Goal: Information Seeking & Learning: Learn about a topic

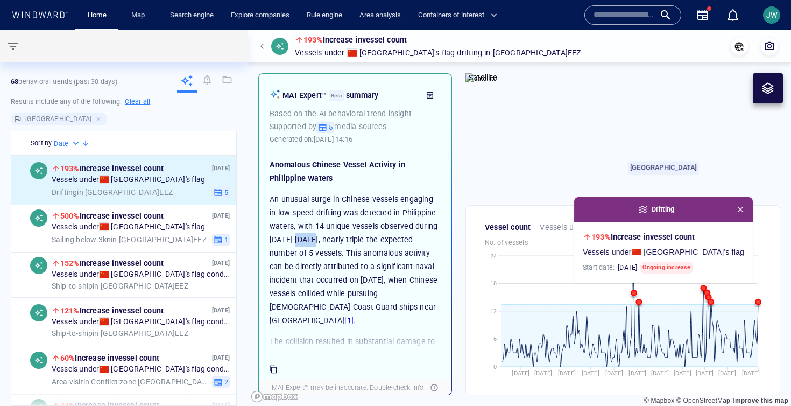
scroll to position [242, 0]
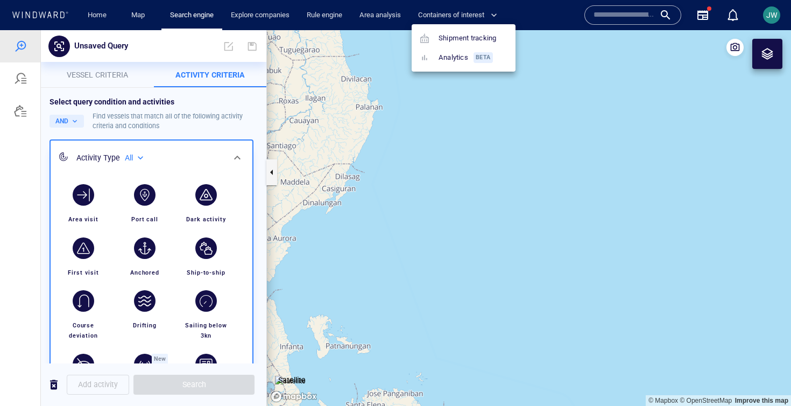
scroll to position [115, 0]
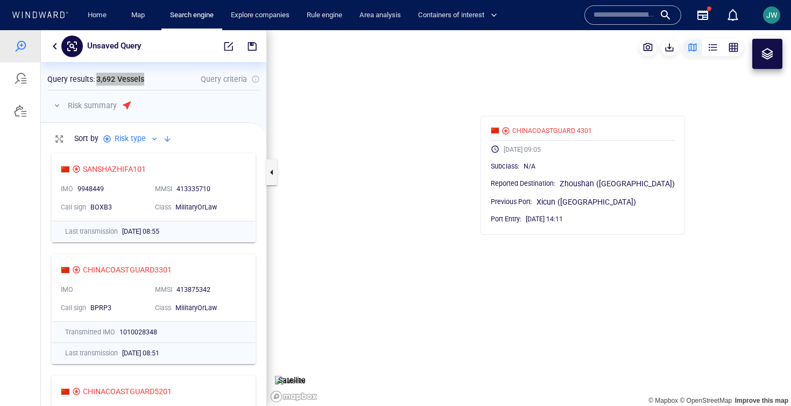
scroll to position [258, 226]
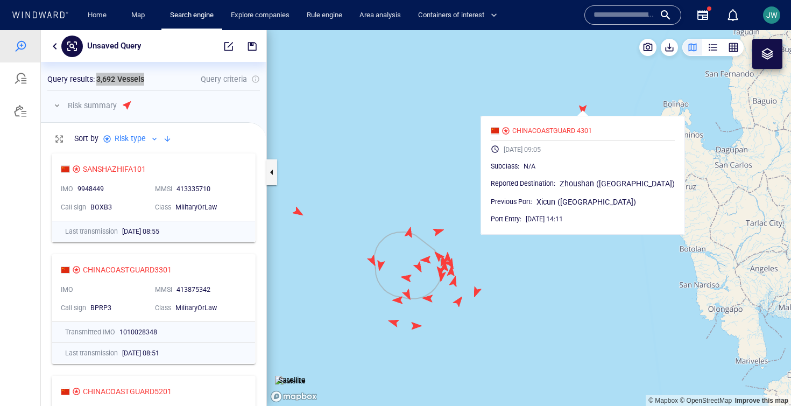
click at [597, 6] on div at bounding box center [633, 14] width 97 height 19
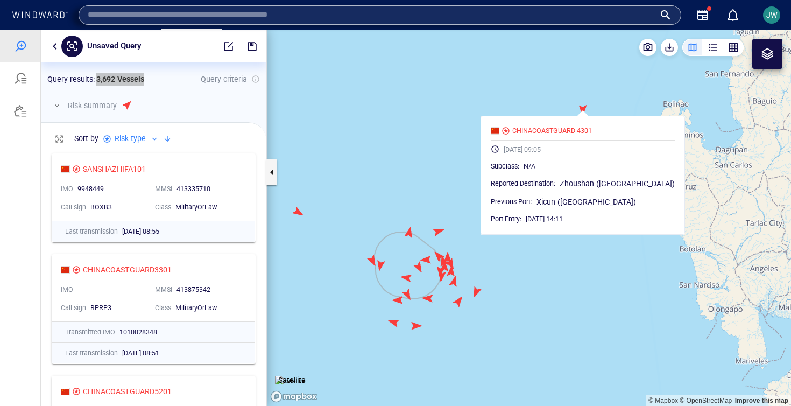
click at [591, 15] on input "text" at bounding box center [371, 15] width 567 height 16
click at [445, 132] on canvas "Map" at bounding box center [529, 218] width 524 height 376
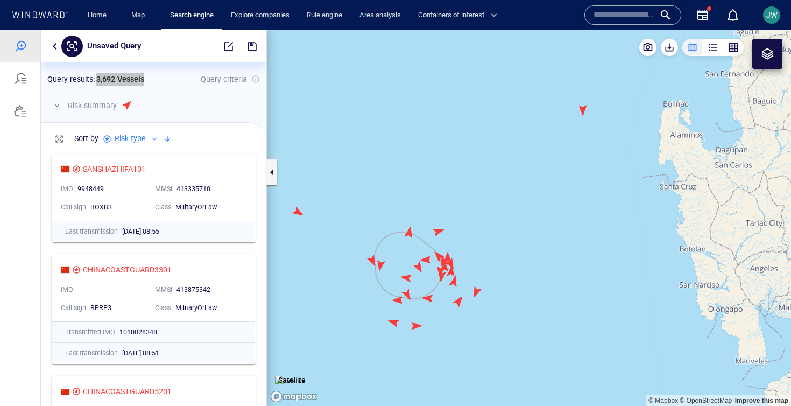
click at [620, 17] on input "text" at bounding box center [624, 15] width 61 height 16
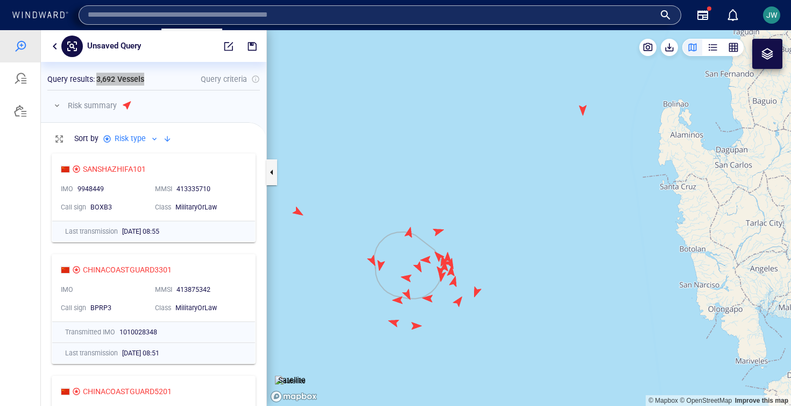
paste input "**********"
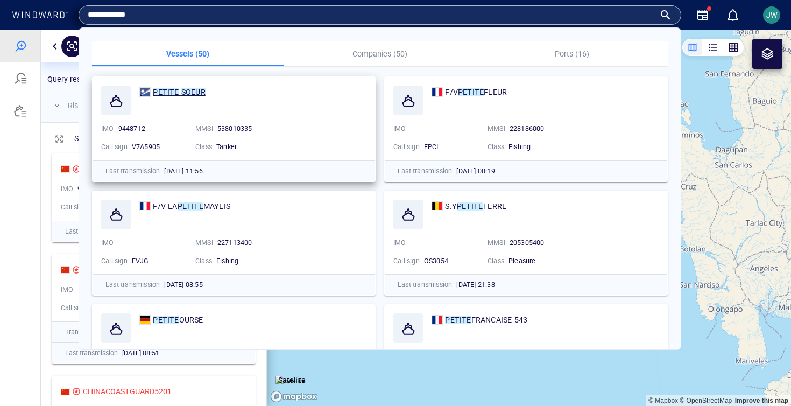
type input "**********"
click at [198, 89] on mark "SOEUR" at bounding box center [193, 92] width 24 height 9
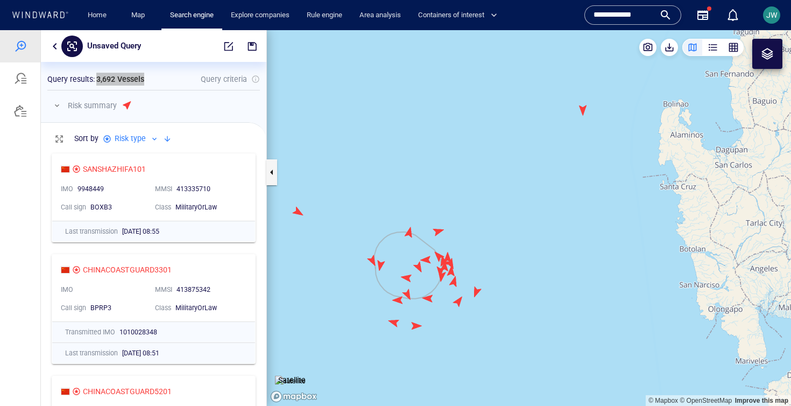
click at [0, 30] on html "Unsaved Query Something went wrong An error occurred while searching for the en…" at bounding box center [395, 218] width 791 height 376
click at [639, 12] on input "**********" at bounding box center [624, 15] width 61 height 16
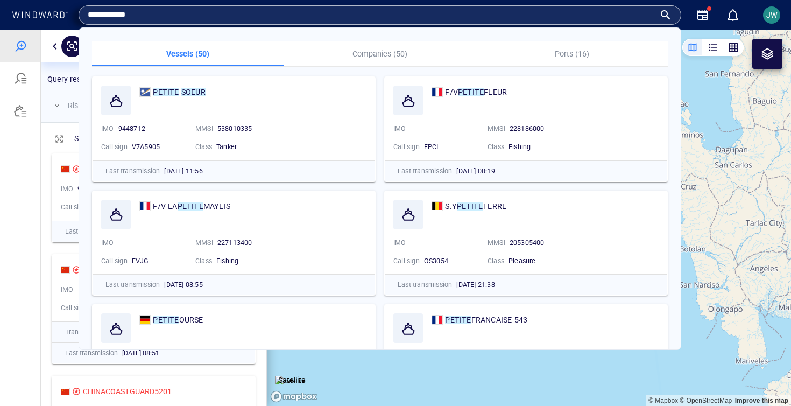
click at [639, 12] on input "**********" at bounding box center [371, 15] width 567 height 16
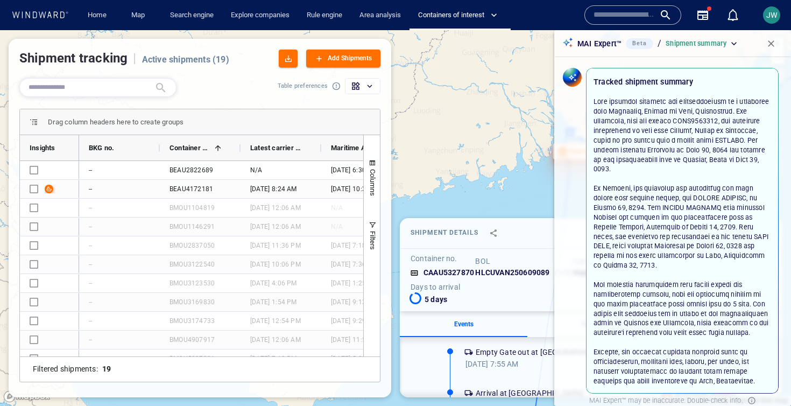
scroll to position [753, 0]
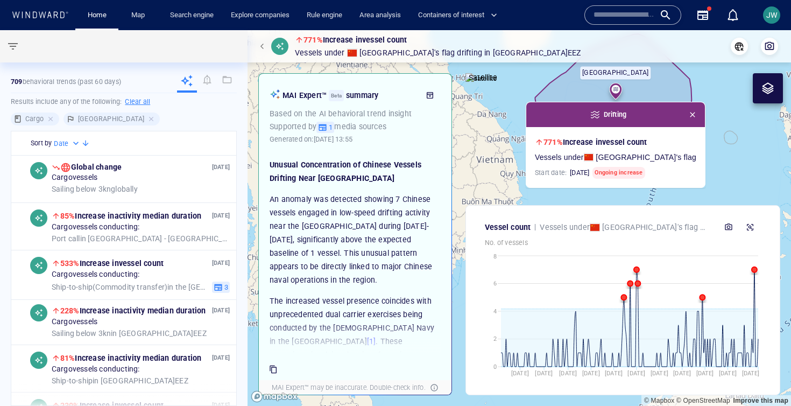
scroll to position [11, 0]
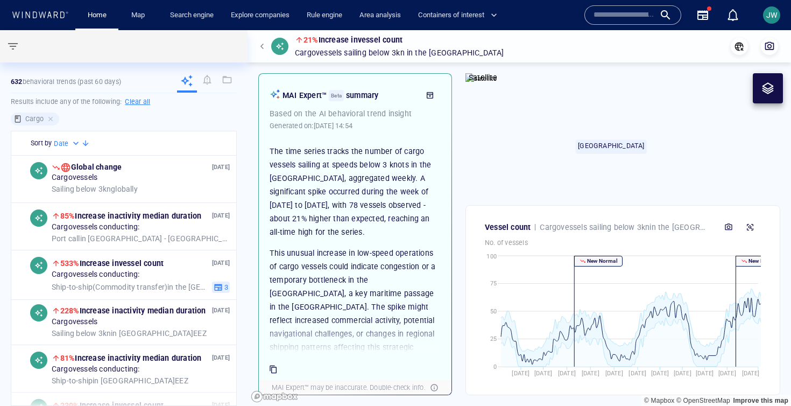
scroll to position [37, 0]
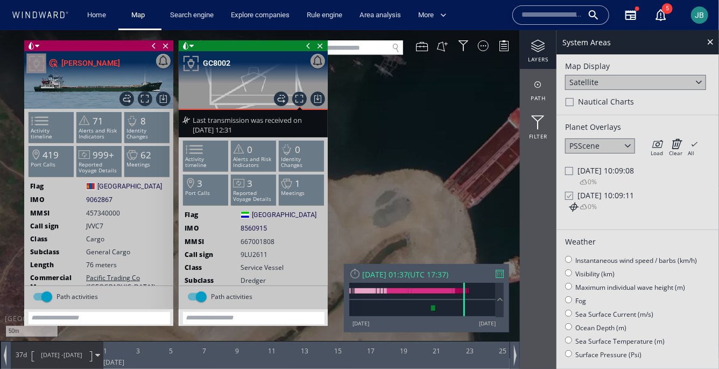
scroll to position [24, 0]
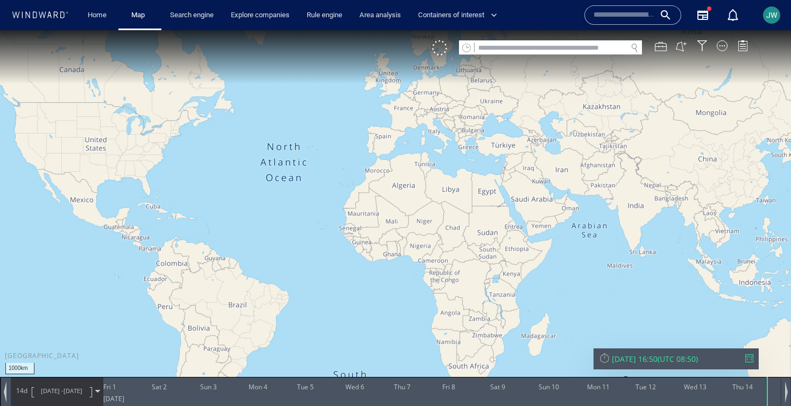
click at [501, 44] on input "text" at bounding box center [551, 48] width 152 height 15
click at [469, 51] on span at bounding box center [466, 48] width 9 height 9
click at [468, 51] on span at bounding box center [466, 48] width 9 height 9
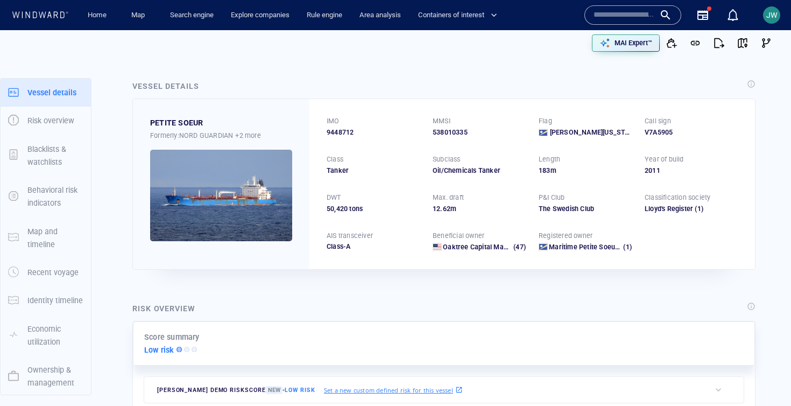
click at [196, 205] on img at bounding box center [221, 196] width 142 height 92
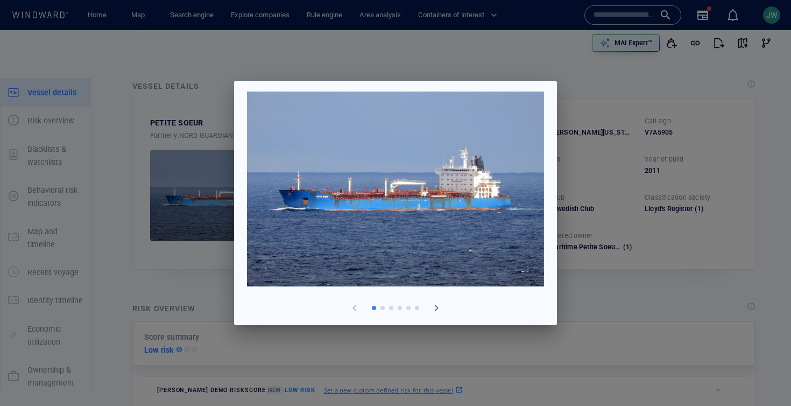
click at [441, 310] on span "button" at bounding box center [436, 308] width 13 height 13
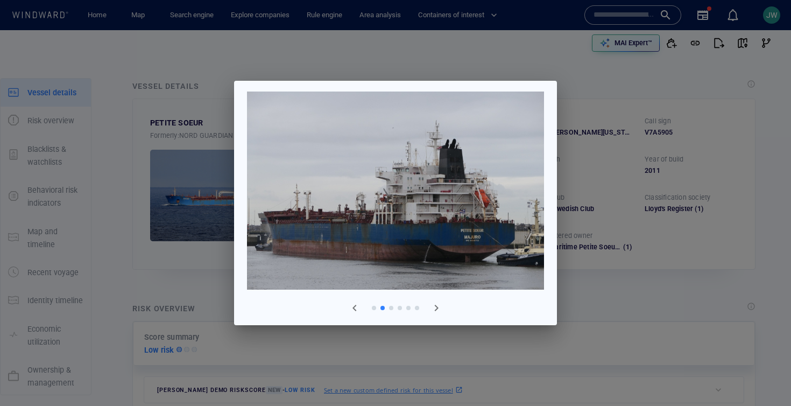
click at [462, 43] on div at bounding box center [395, 203] width 791 height 406
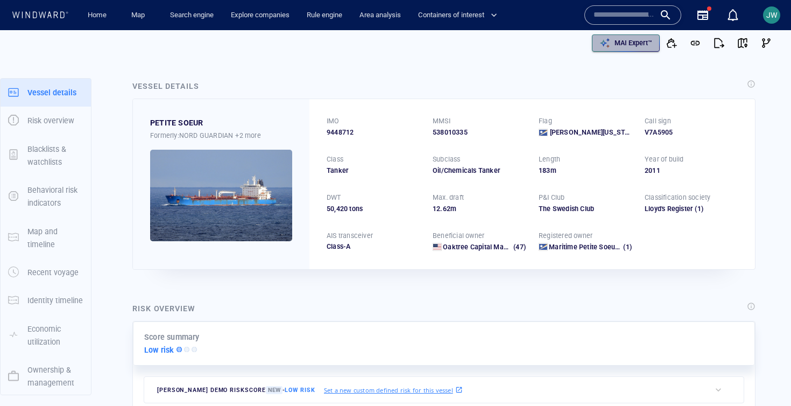
click at [646, 43] on p "MAI Expert™" at bounding box center [634, 43] width 38 height 10
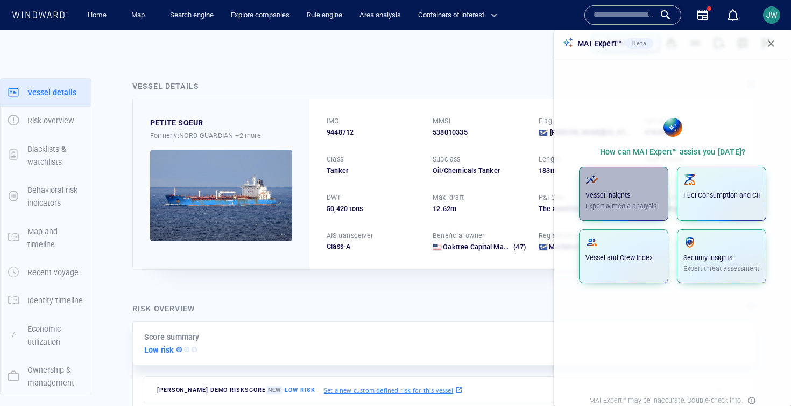
click at [625, 194] on p "Vessel insights" at bounding box center [624, 196] width 76 height 10
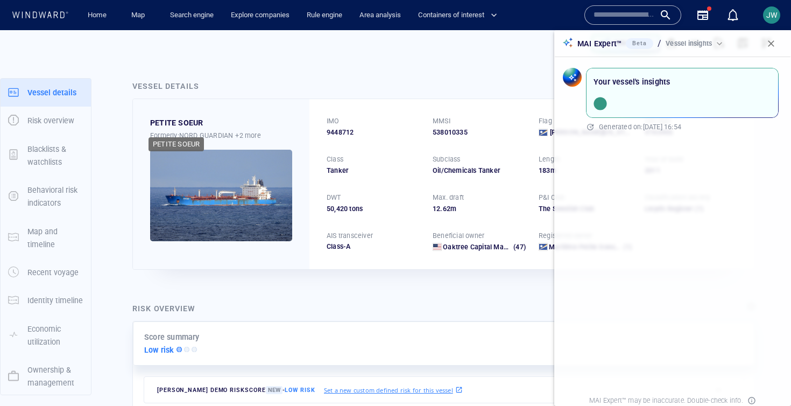
click at [159, 128] on div "PETITE SOEUR" at bounding box center [176, 122] width 53 height 13
copy div "PETITE SOEUR"
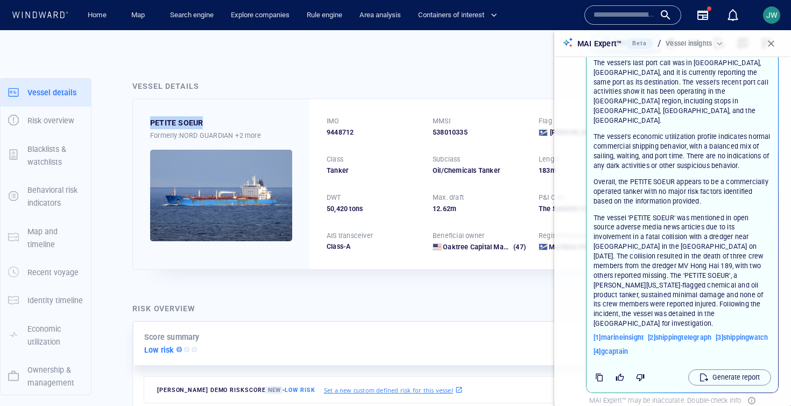
scroll to position [235, 0]
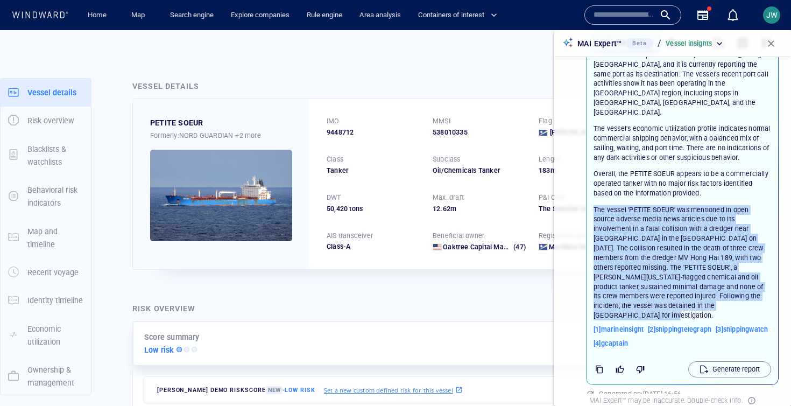
drag, startPoint x: 648, startPoint y: 293, endPoint x: 593, endPoint y: 193, distance: 113.7
click at [593, 203] on div "The vessel 'PETITE SOEUR' was mentioned in open source adverse media news artic…" at bounding box center [683, 263] width 182 height 120
copy p "The vessel 'PETITE SOEUR' was mentioned in open source adverse media news artic…"
